Goal: Navigation & Orientation: Find specific page/section

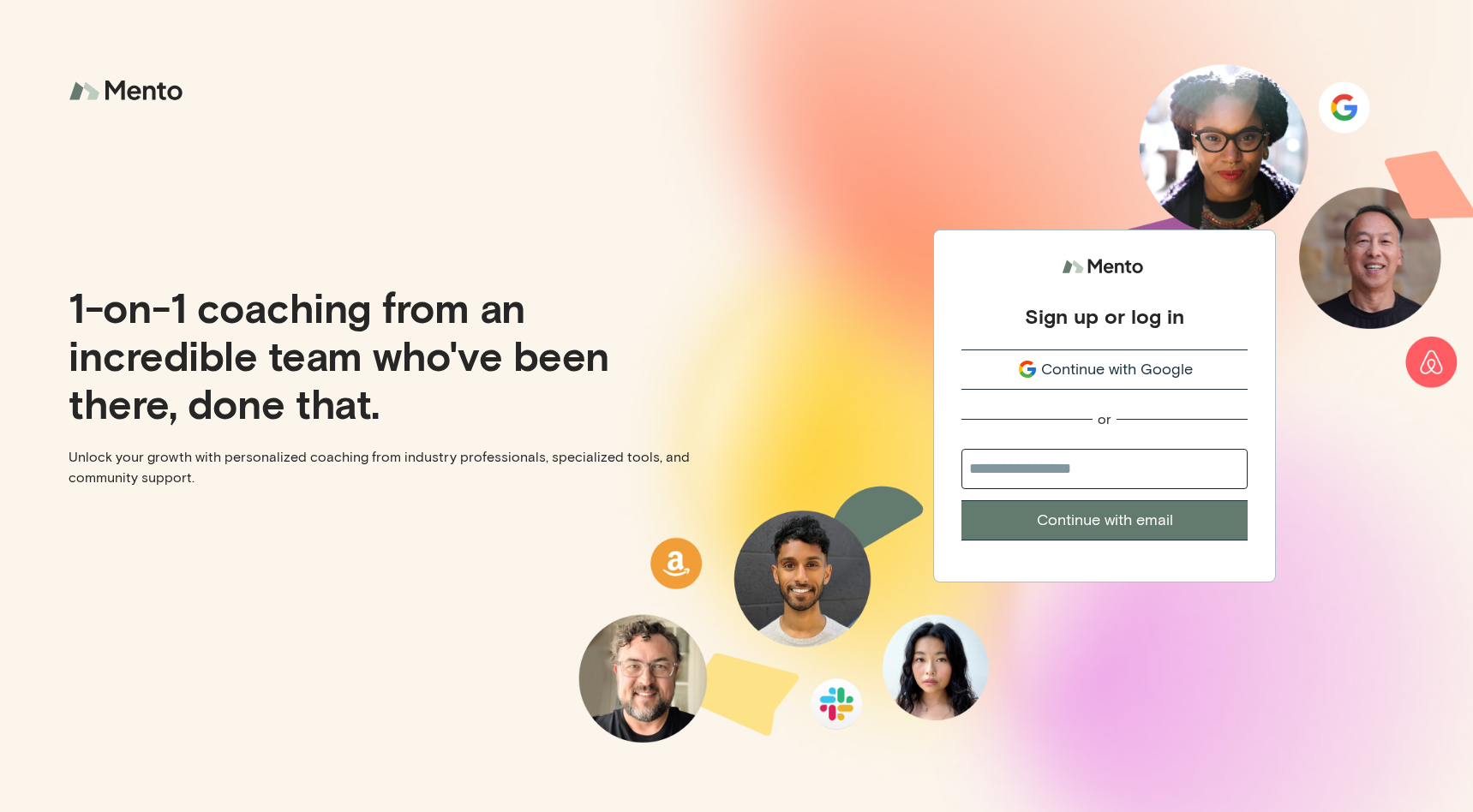
click at [1049, 372] on span "Continue with Google" at bounding box center [1117, 370] width 152 height 23
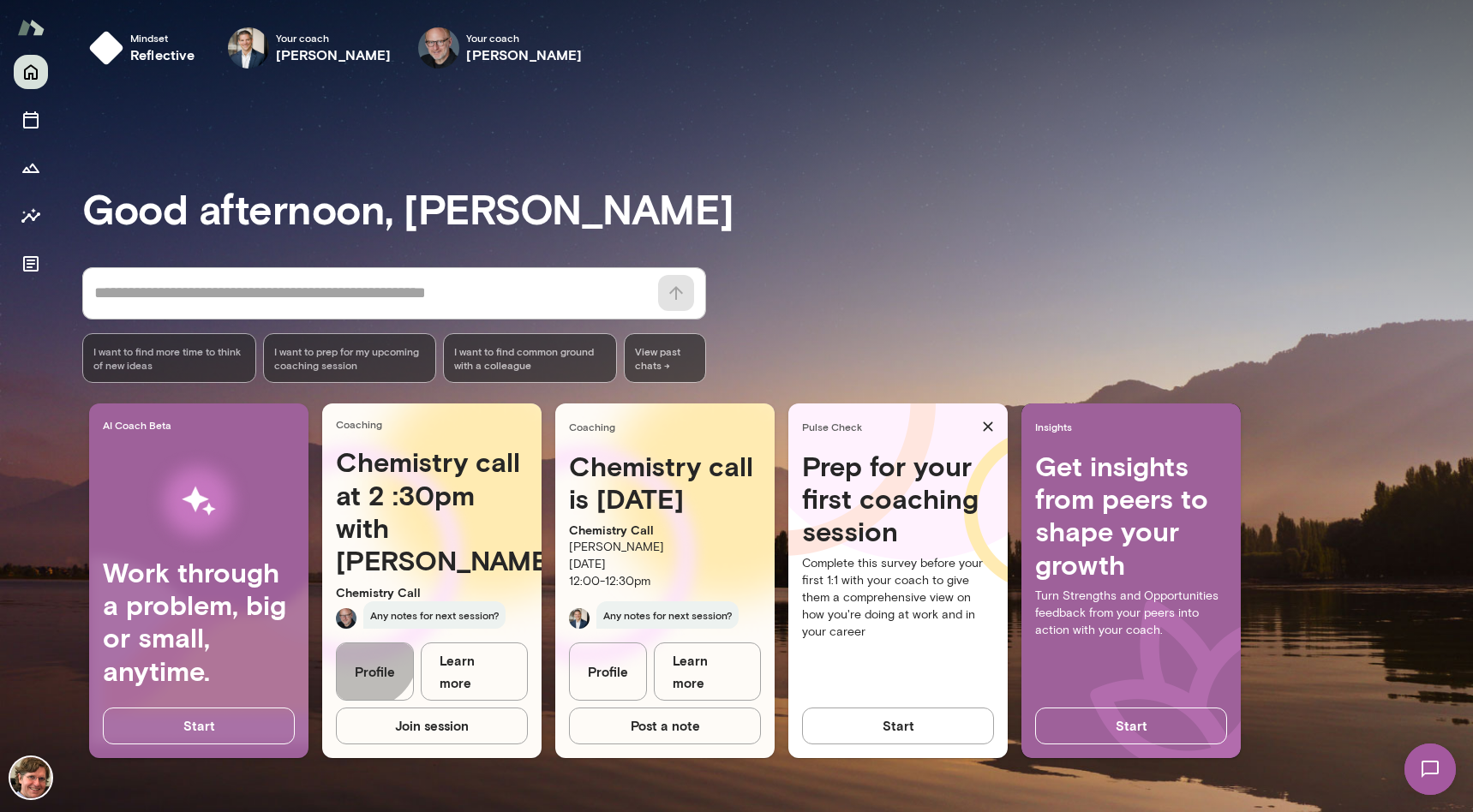
click at [363, 677] on link "Profile" at bounding box center [375, 672] width 78 height 59
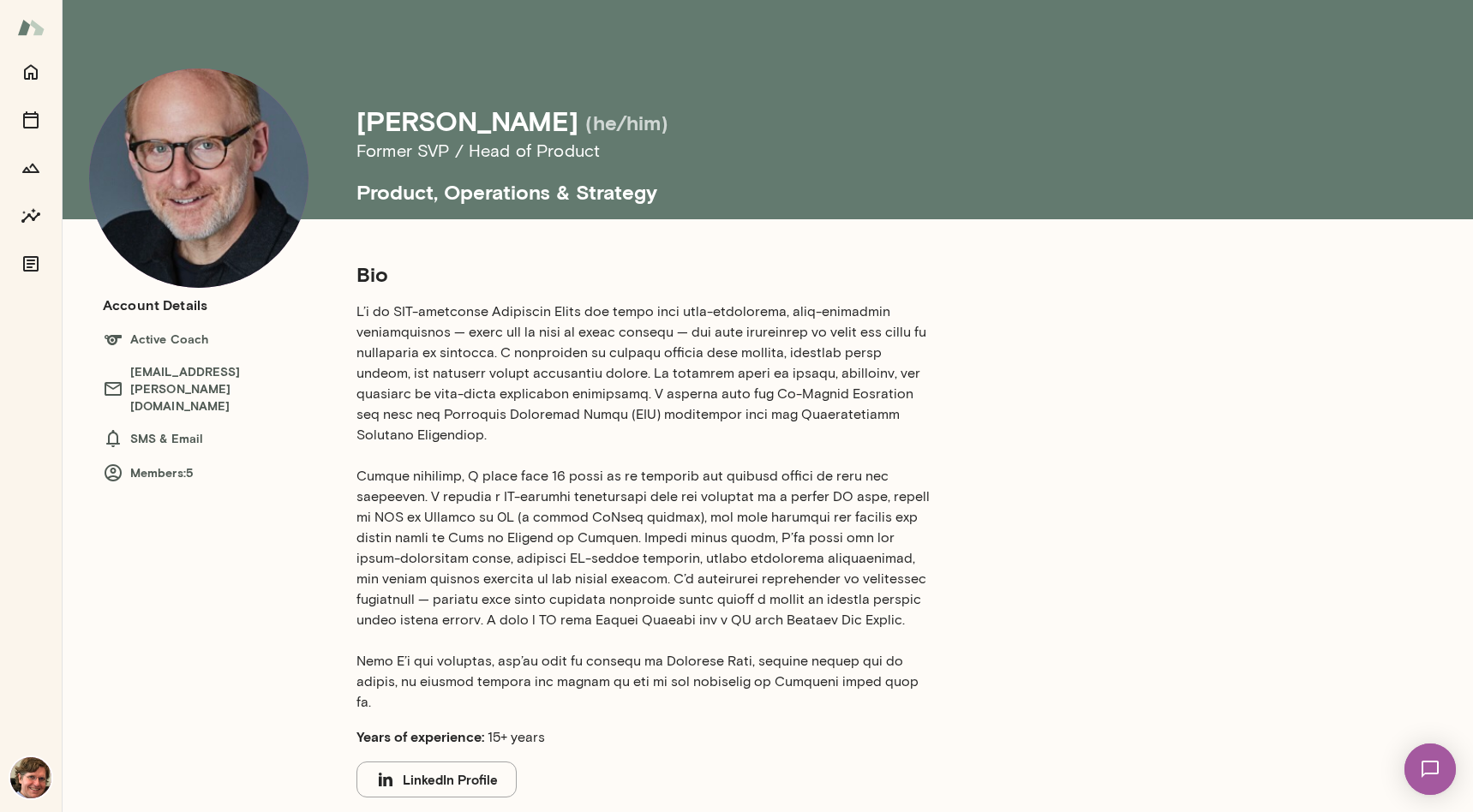
click at [38, 27] on img at bounding box center [30, 27] width 28 height 32
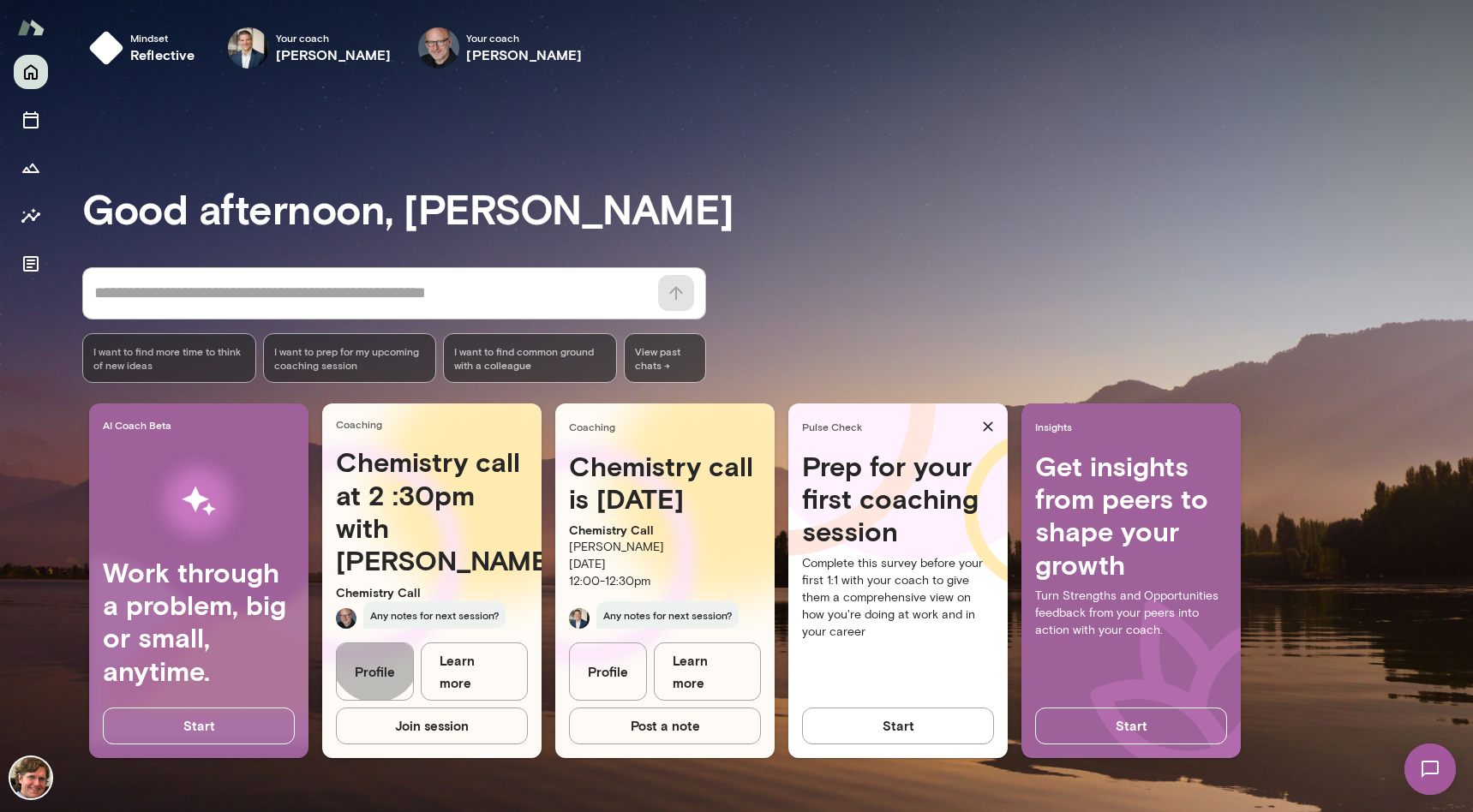
click at [376, 681] on link "Profile" at bounding box center [375, 672] width 78 height 59
